Goal: Complete application form

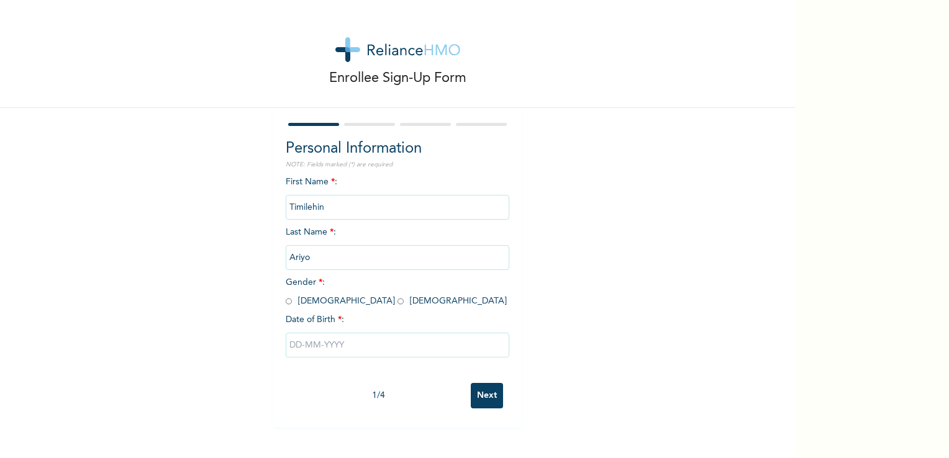
click at [398, 301] on input "radio" at bounding box center [401, 302] width 6 height 12
radio input "true"
click at [296, 345] on input "text" at bounding box center [398, 345] width 224 height 25
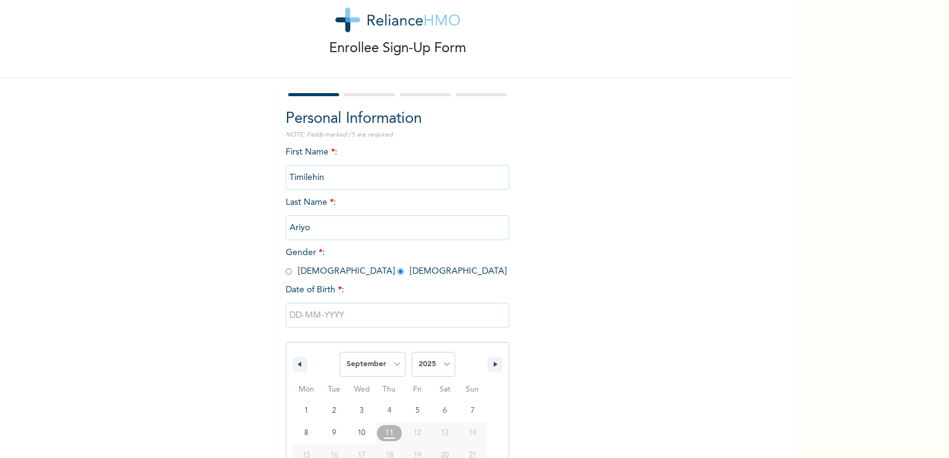
scroll to position [106, 0]
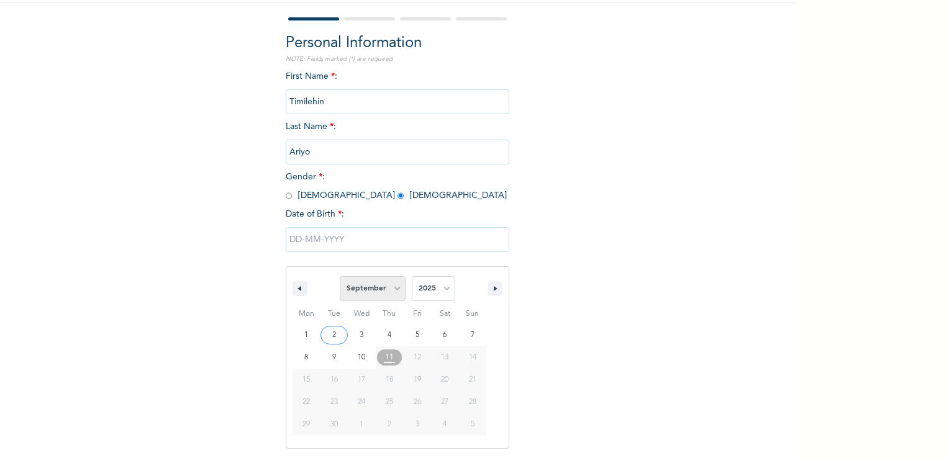
click at [375, 292] on select "January February March April May June July August September October November De…" at bounding box center [373, 288] width 66 height 25
select select "2"
click at [340, 276] on select "January February March April May June July August September October November De…" at bounding box center [373, 288] width 66 height 25
click at [442, 290] on select "2025 2024 2023 2022 2021 2020 2019 2018 2017 2016 2015 2014 2013 2012 2011 2010…" at bounding box center [433, 288] width 43 height 25
select select "1995"
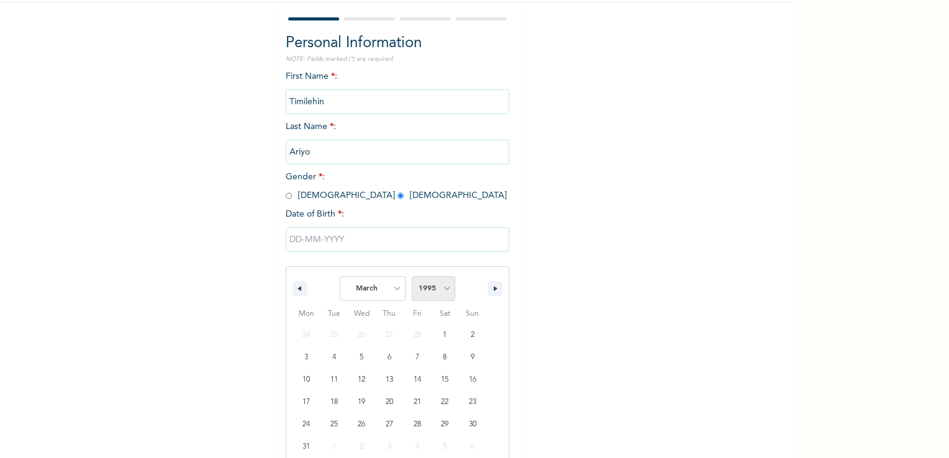
click at [412, 276] on select "2025 2024 2023 2022 2021 2020 2019 2018 2017 2016 2015 2014 2013 2012 2011 2010…" at bounding box center [433, 288] width 43 height 25
type input "[DATE]"
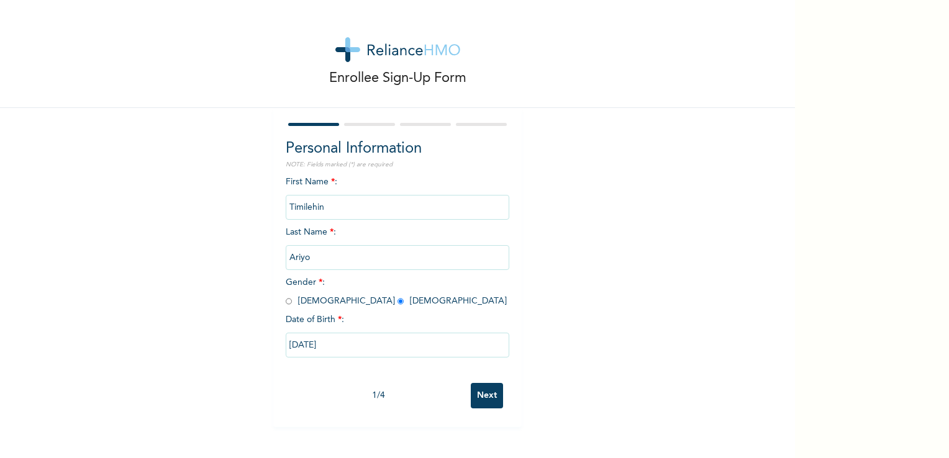
click at [485, 401] on input "Next" at bounding box center [487, 395] width 32 height 25
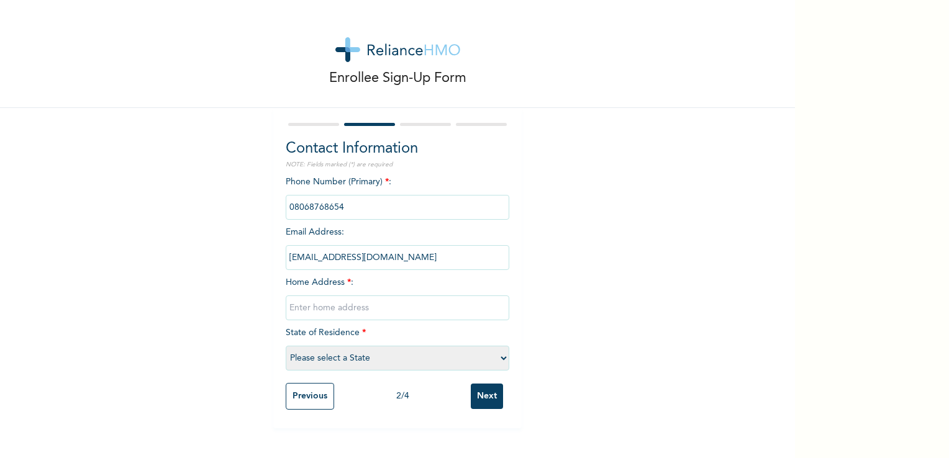
click at [437, 307] on input "text" at bounding box center [398, 308] width 224 height 25
type input "D26 [STREET_ADDRESS]"
click at [426, 367] on select "Please select a State [PERSON_NAME] (FCT) [PERSON_NAME] Ibom [GEOGRAPHIC_DATA] …" at bounding box center [398, 358] width 224 height 25
select select "25"
click at [286, 346] on select "Please select a State [PERSON_NAME] (FCT) [PERSON_NAME] Ibom [GEOGRAPHIC_DATA] …" at bounding box center [398, 358] width 224 height 25
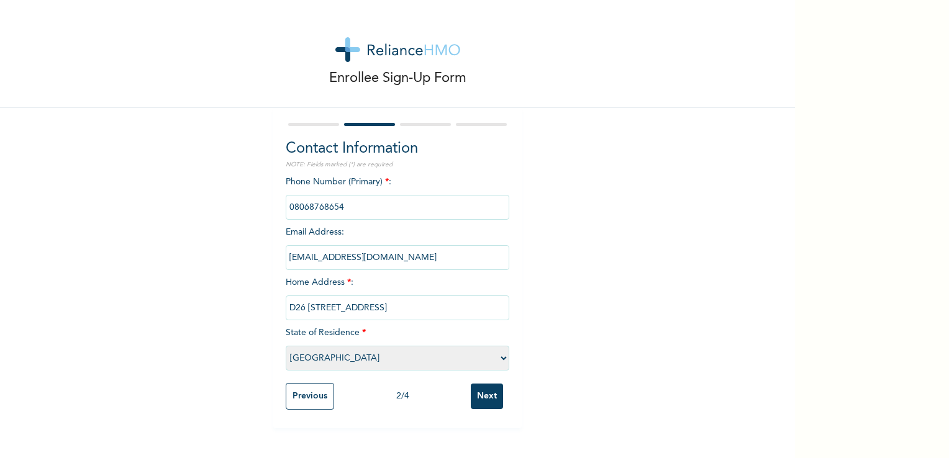
click at [480, 396] on input "Next" at bounding box center [487, 396] width 32 height 25
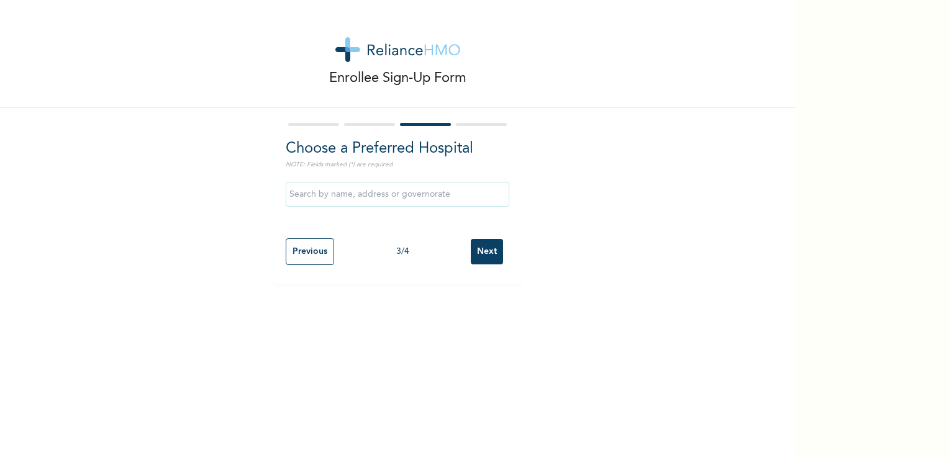
click at [447, 202] on input "text" at bounding box center [398, 194] width 224 height 25
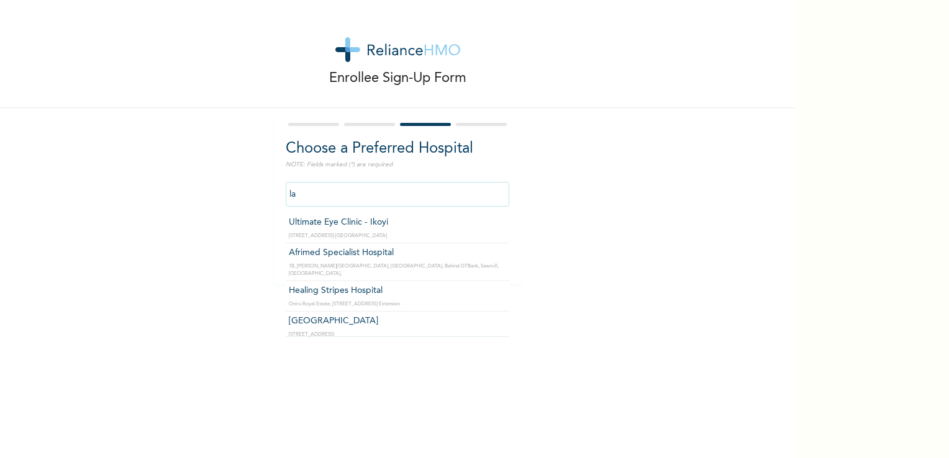
type input "l"
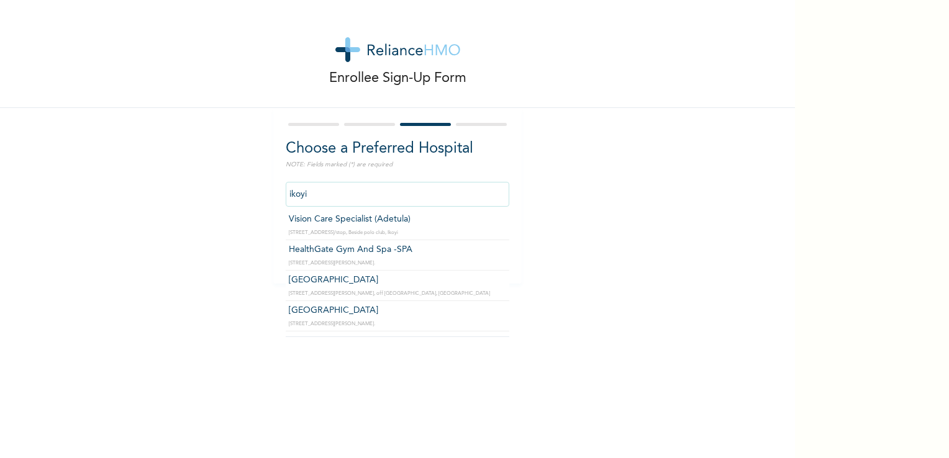
scroll to position [277, 0]
type input "[GEOGRAPHIC_DATA]"
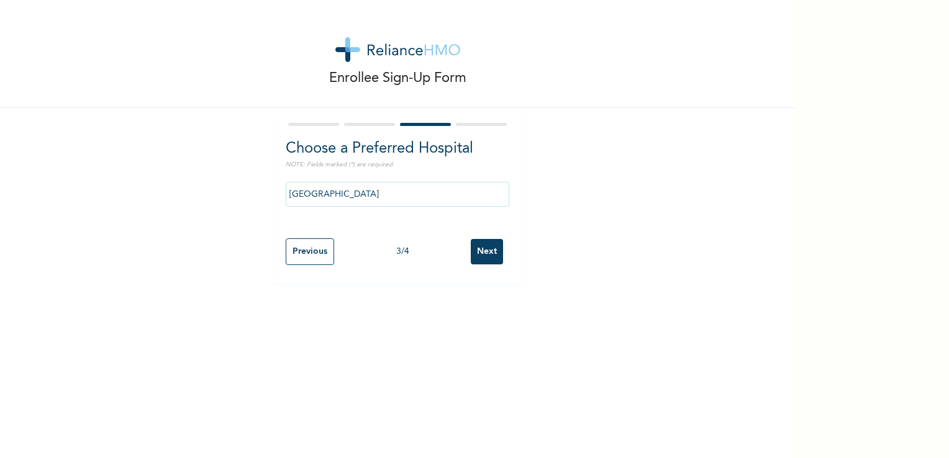
click at [477, 252] on input "Next" at bounding box center [487, 251] width 32 height 25
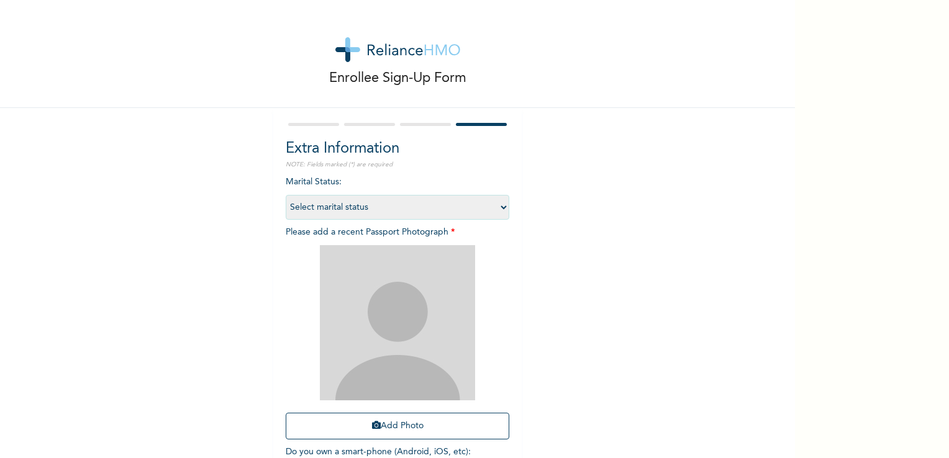
click at [485, 217] on select "Select marital status [DEMOGRAPHIC_DATA] Married [DEMOGRAPHIC_DATA] Widow/[DEMO…" at bounding box center [398, 207] width 224 height 25
select select "1"
click at [286, 195] on select "Select marital status [DEMOGRAPHIC_DATA] Married [DEMOGRAPHIC_DATA] Widow/[DEMO…" at bounding box center [398, 207] width 224 height 25
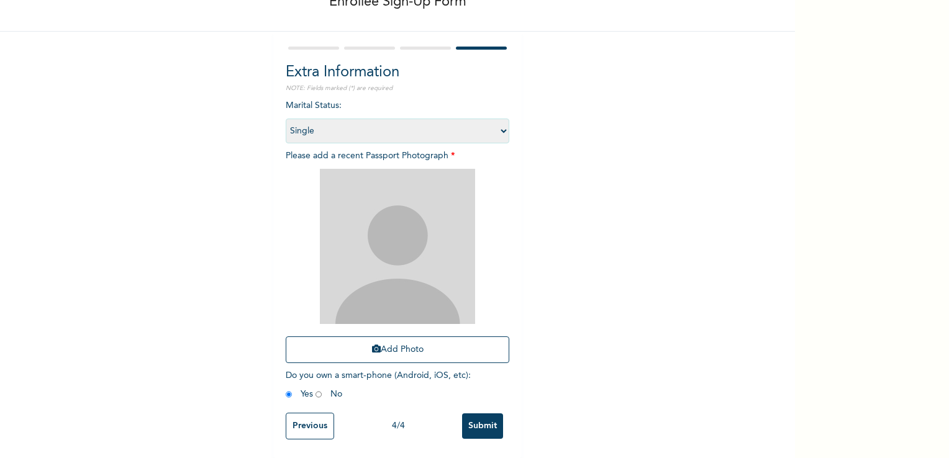
scroll to position [84, 0]
click at [475, 426] on input "Submit" at bounding box center [482, 426] width 41 height 25
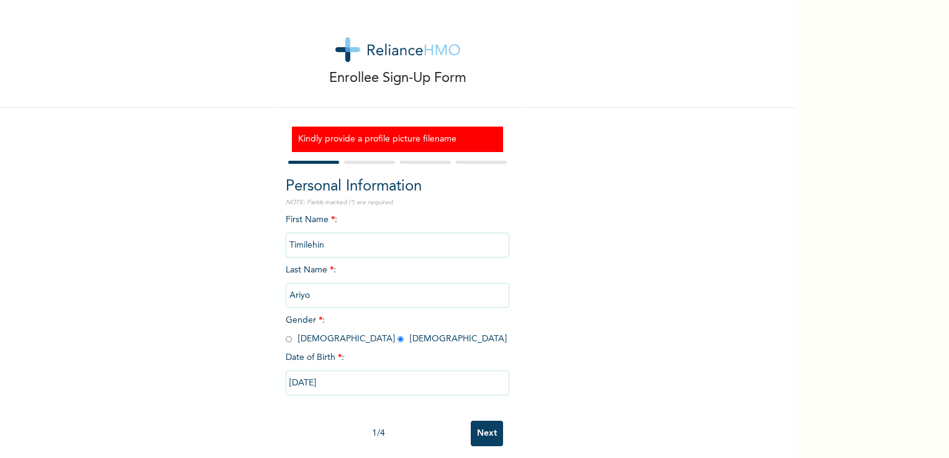
scroll to position [16, 0]
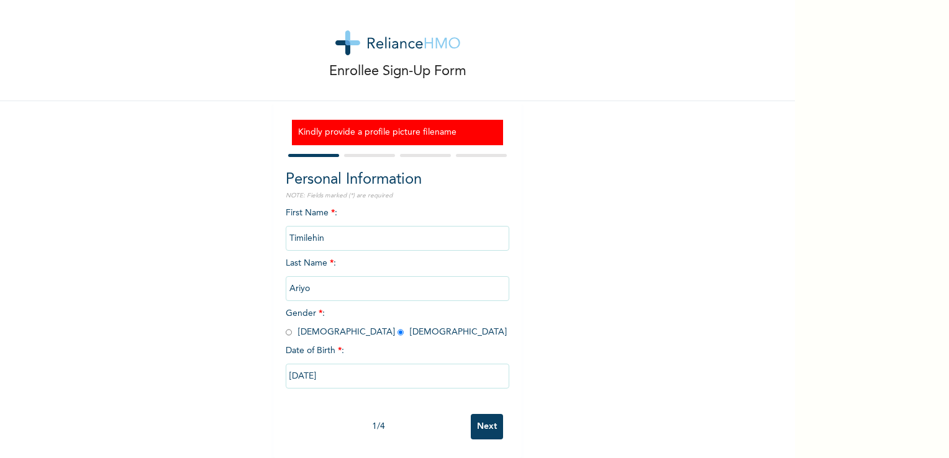
click at [481, 423] on input "Next" at bounding box center [487, 426] width 32 height 25
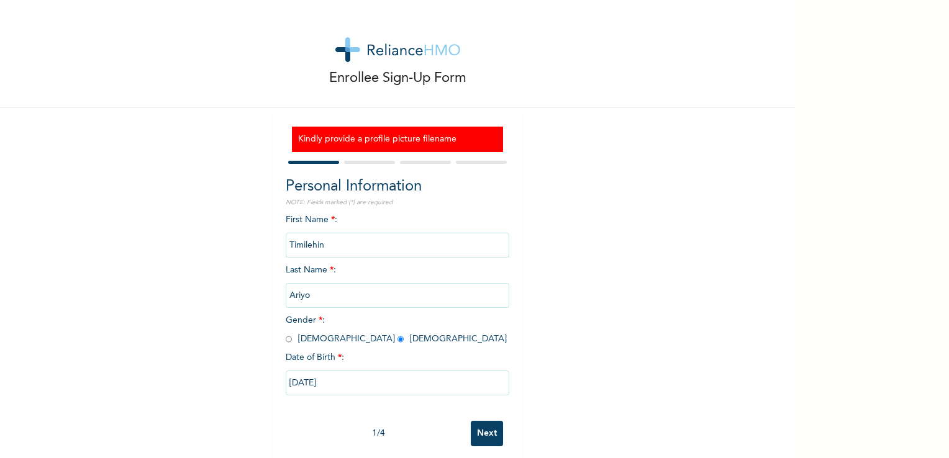
select select "25"
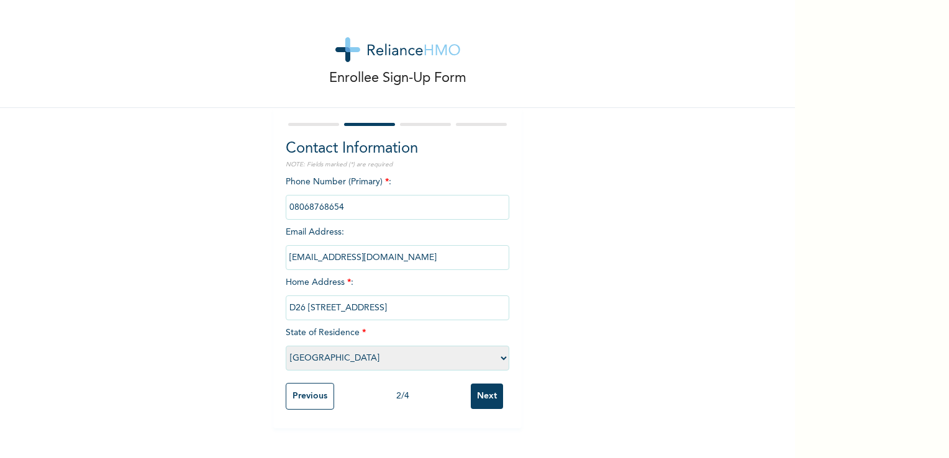
click at [481, 423] on div "Contact Information NOTE: Fields marked (*) are required Phone Number (Primary)…" at bounding box center [397, 268] width 248 height 321
click at [481, 407] on input "Next" at bounding box center [487, 396] width 32 height 25
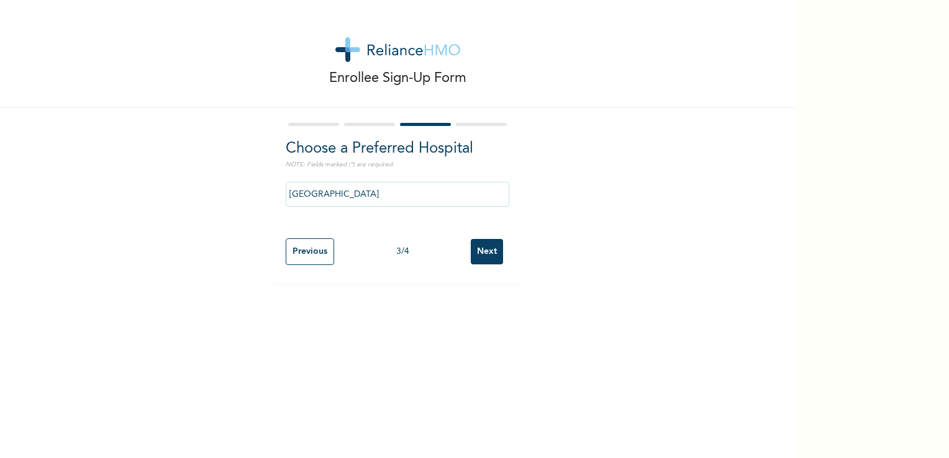
click at [475, 257] on input "Next" at bounding box center [487, 251] width 32 height 25
select select "1"
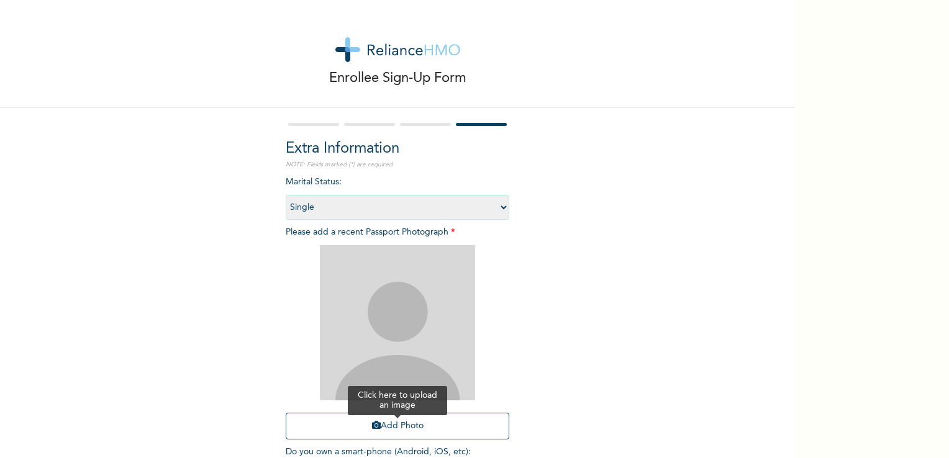
click at [424, 421] on button "Add Photo" at bounding box center [398, 426] width 224 height 27
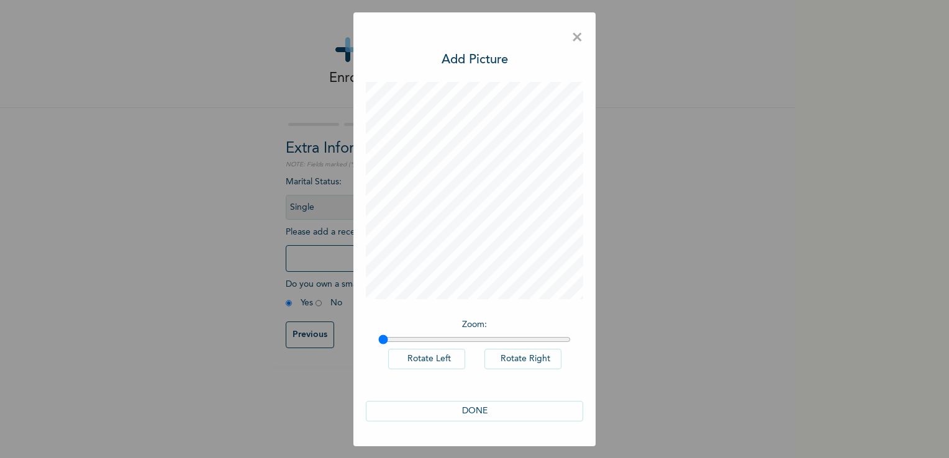
click at [475, 414] on button "DONE" at bounding box center [474, 411] width 217 height 21
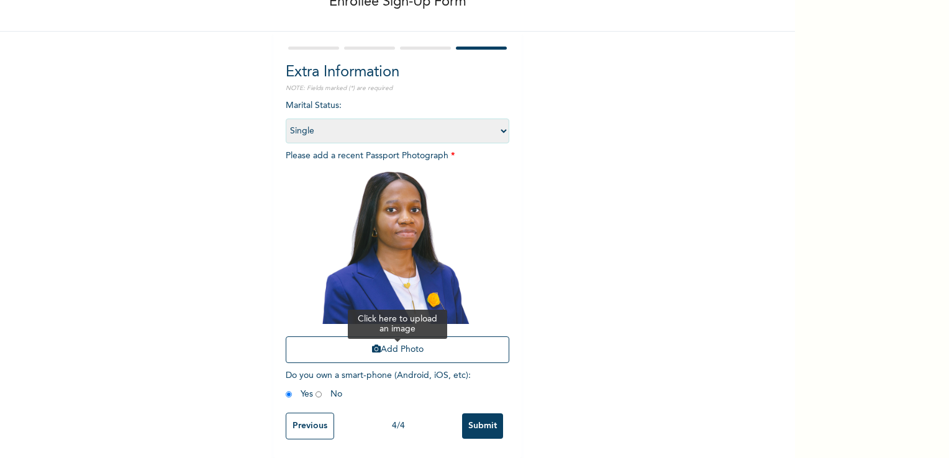
scroll to position [84, 0]
click at [472, 421] on input "Submit" at bounding box center [482, 426] width 41 height 25
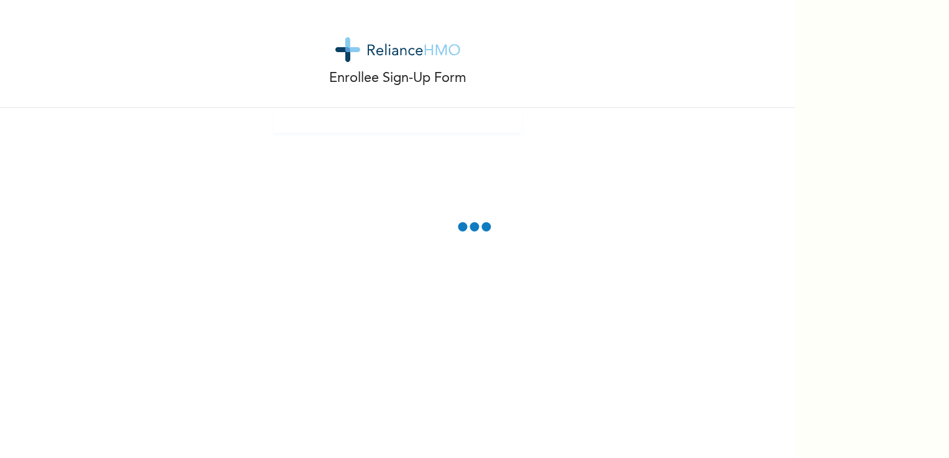
scroll to position [0, 0]
